Goal: Information Seeking & Learning: Understand process/instructions

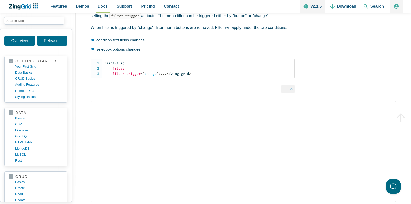
scroll to position [2960, 0]
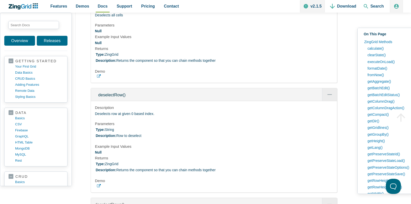
scroll to position [18322, 0]
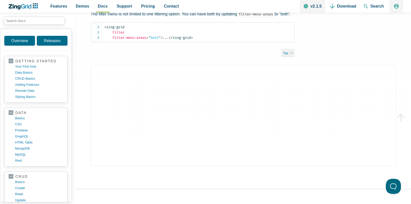
scroll to position [2005, 0]
